Goal: Transaction & Acquisition: Book appointment/travel/reservation

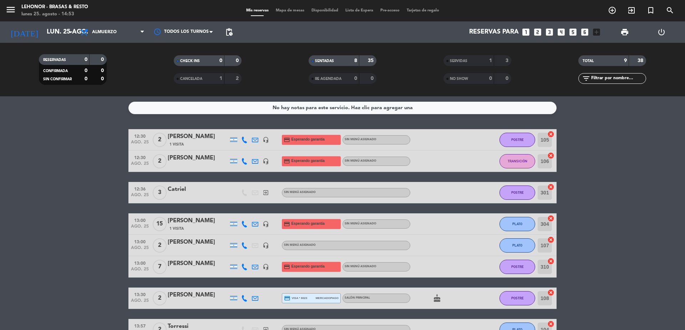
click at [56, 29] on input "lun. 25 ago." at bounding box center [84, 32] width 83 height 14
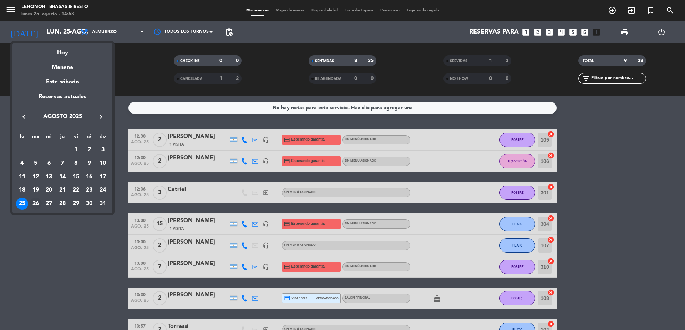
click at [38, 204] on div "26" at bounding box center [36, 204] width 12 height 12
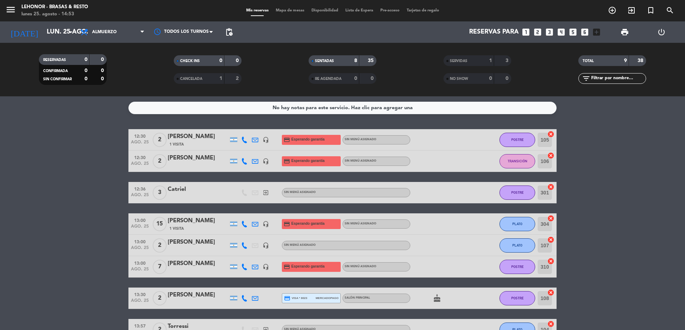
type input "[DATE] ago."
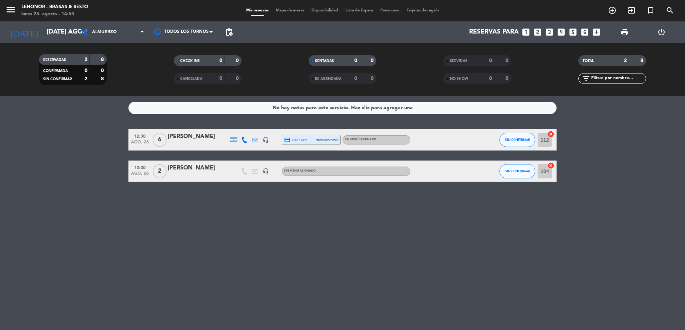
click at [293, 12] on span "Mapa de mesas" at bounding box center [290, 11] width 36 height 4
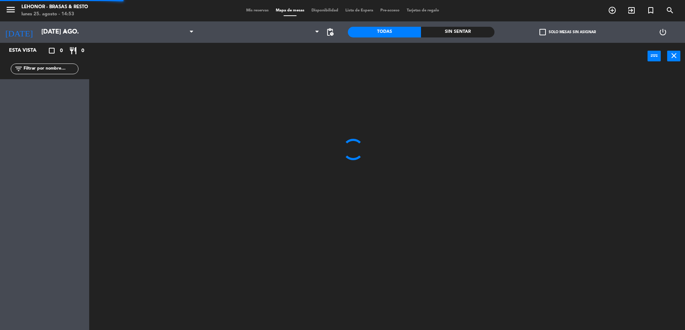
click at [293, 9] on span "Mapa de mesas" at bounding box center [290, 11] width 36 height 4
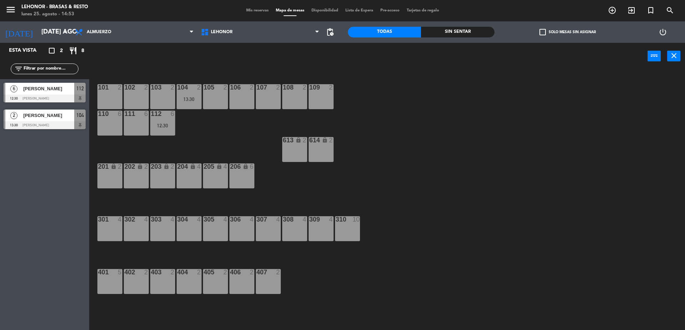
click at [210, 89] on div "105 2" at bounding box center [216, 87] width 36 height 6
click at [361, 59] on button "[GEOGRAPHIC_DATA]" at bounding box center [346, 56] width 43 height 14
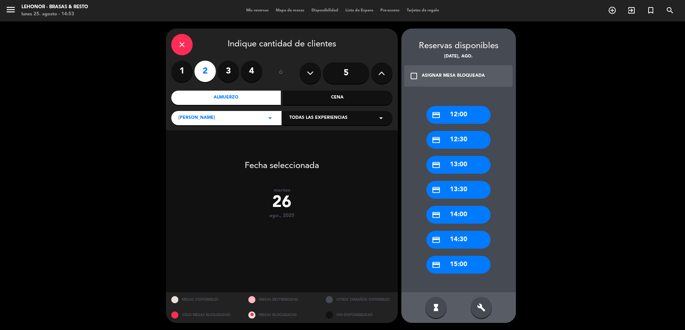
click at [464, 186] on div "credit_card 13:30" at bounding box center [459, 190] width 64 height 18
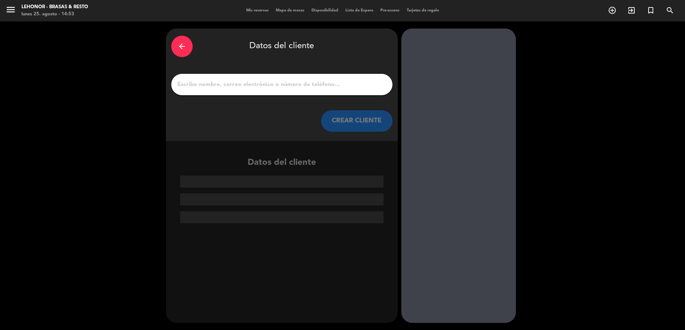
click at [326, 80] on input "1" at bounding box center [282, 85] width 211 height 10
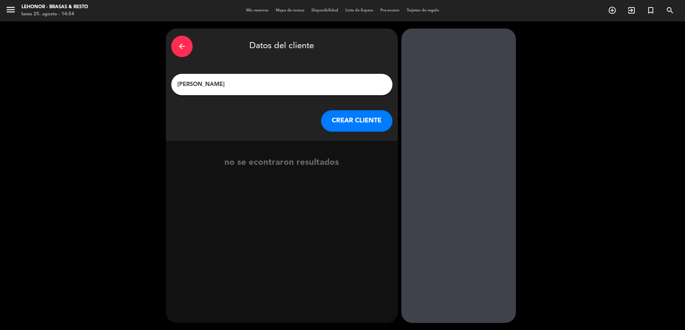
type input "[PERSON_NAME]"
click at [364, 129] on button "CREAR CLIENTE" at bounding box center [356, 120] width 71 height 21
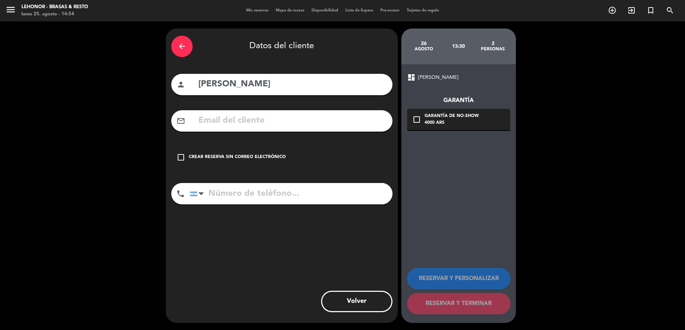
click at [286, 121] on input "text" at bounding box center [293, 121] width 190 height 15
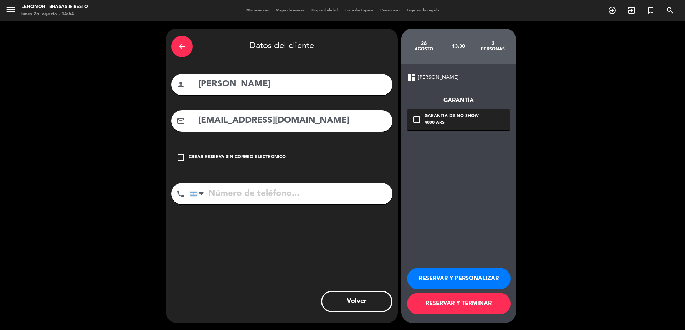
type input "[EMAIL_ADDRESS][DOMAIN_NAME]"
type input "3415318805"
click at [490, 122] on div "check_box_outline_blank Garantía de no-show 4000 ARS" at bounding box center [458, 119] width 103 height 21
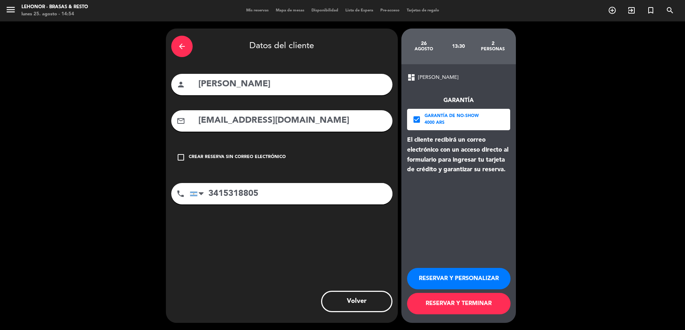
click at [462, 277] on button "RESERVAR Y PERSONALIZAR" at bounding box center [459, 278] width 104 height 21
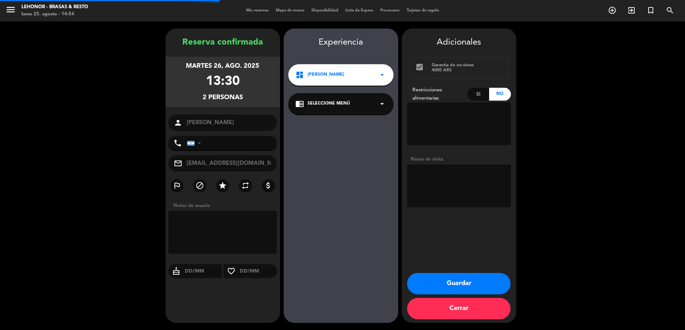
type input "[PHONE_NUMBER]"
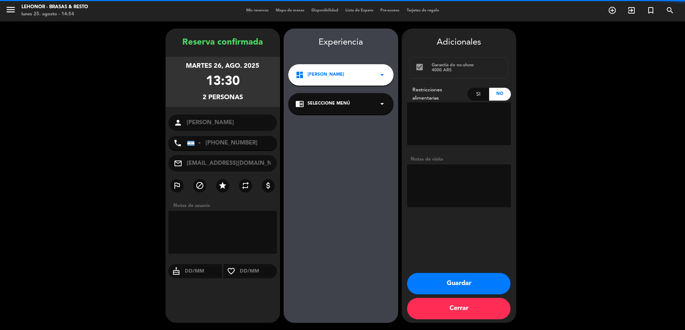
click at [435, 178] on textarea at bounding box center [459, 186] width 104 height 43
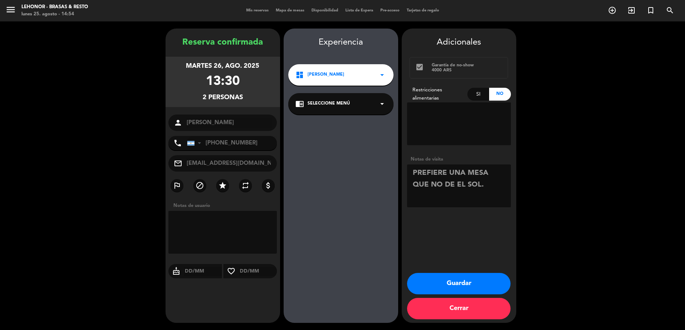
type textarea "PREFIERE UNA MESA QUE NO DE EL SOL."
click at [449, 277] on button "Guardar" at bounding box center [459, 283] width 104 height 21
